Goal: Complete application form

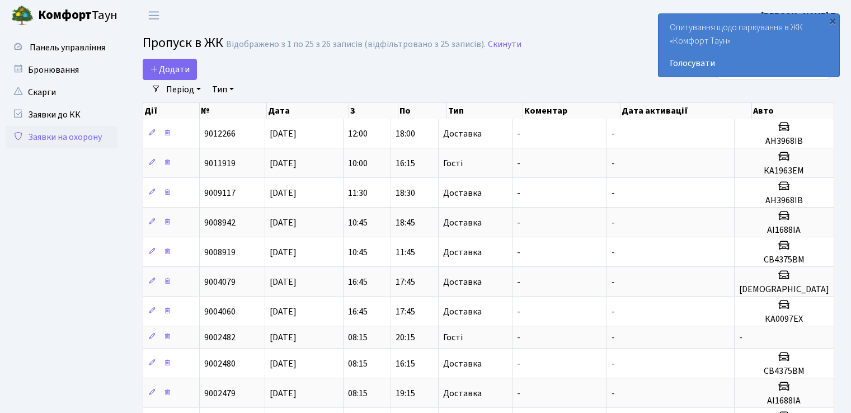
select select "25"
click at [167, 64] on span "Додати" at bounding box center [170, 69] width 40 height 12
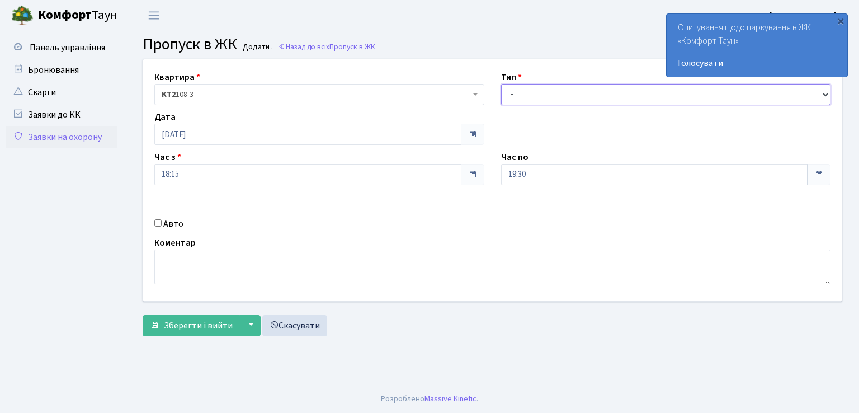
click at [583, 96] on select "- Доставка Таксі Гості Сервіс" at bounding box center [666, 94] width 330 height 21
select select "3"
click at [501, 84] on select "- Доставка Таксі Гості Сервіс" at bounding box center [666, 94] width 330 height 21
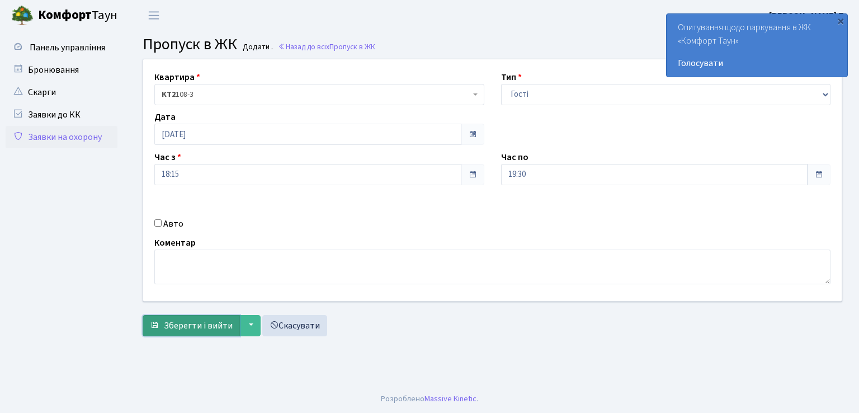
click at [227, 329] on span "Зберегти і вийти" at bounding box center [198, 325] width 69 height 12
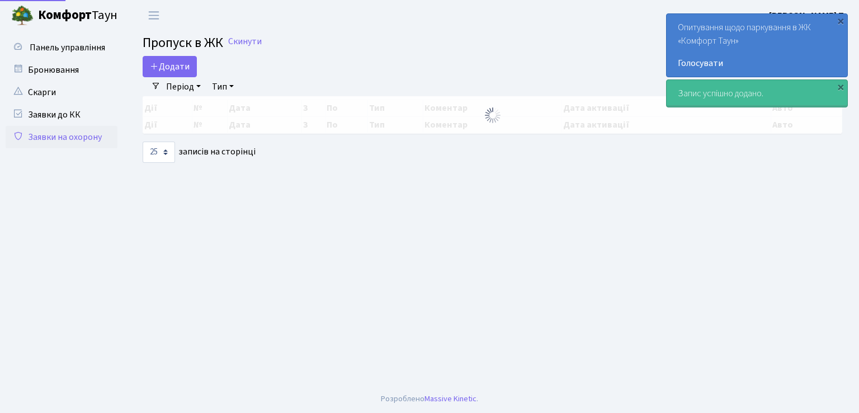
select select "25"
